Goal: Download file/media

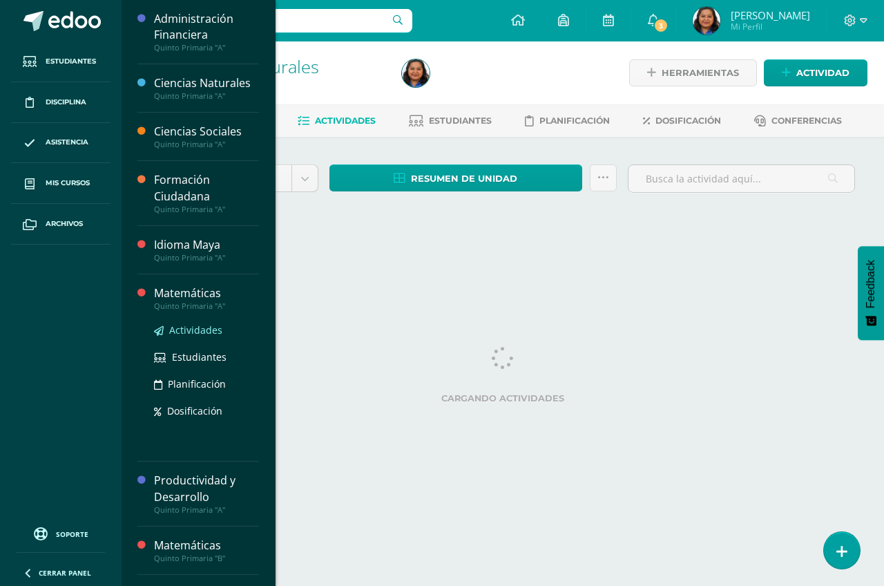
click at [197, 331] on span "Actividades" at bounding box center [195, 329] width 53 height 13
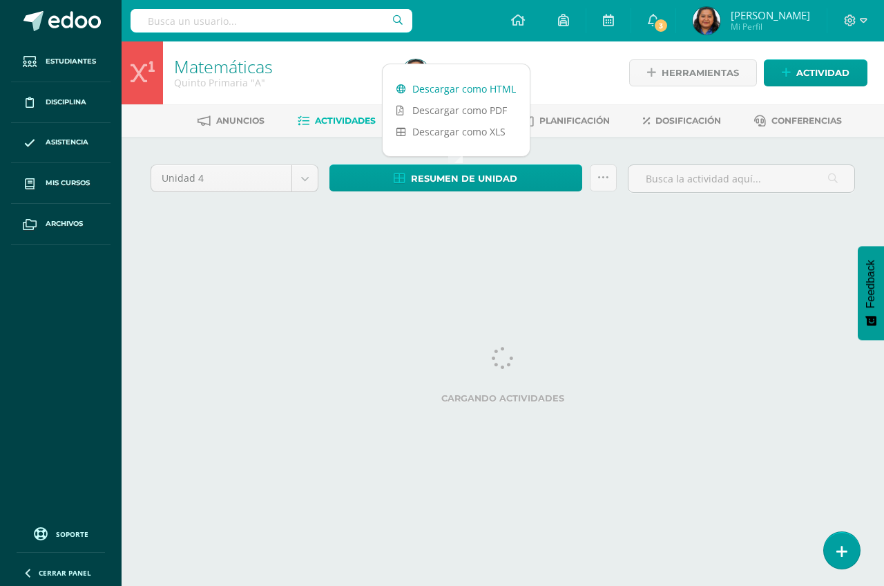
click at [465, 88] on link "Descargar como HTML" at bounding box center [456, 88] width 147 height 21
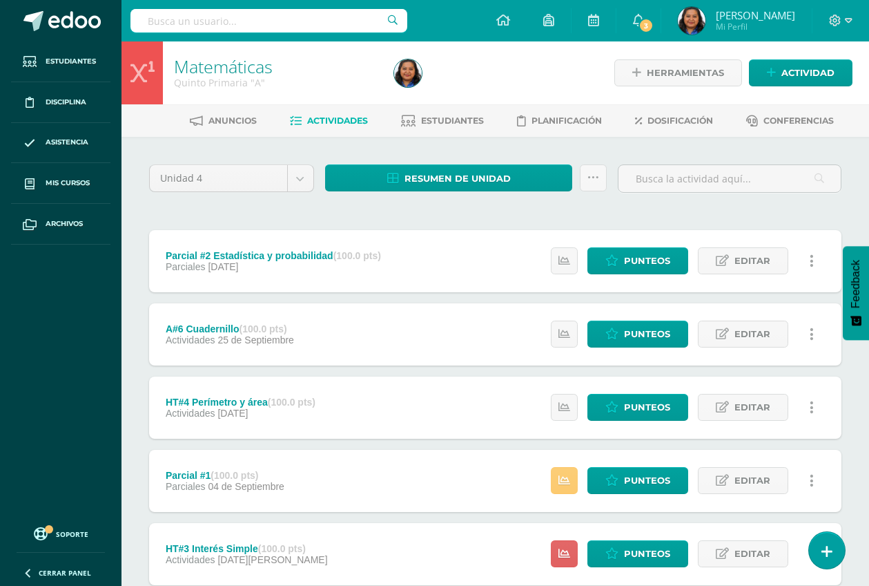
click at [579, 215] on div "Unidad 4 Unidad 1 Unidad 2 Unidad 3 Unidad 4 Resumen de unidad Subir actividade…" at bounding box center [496, 479] width 704 height 631
